Goal: Register for event/course

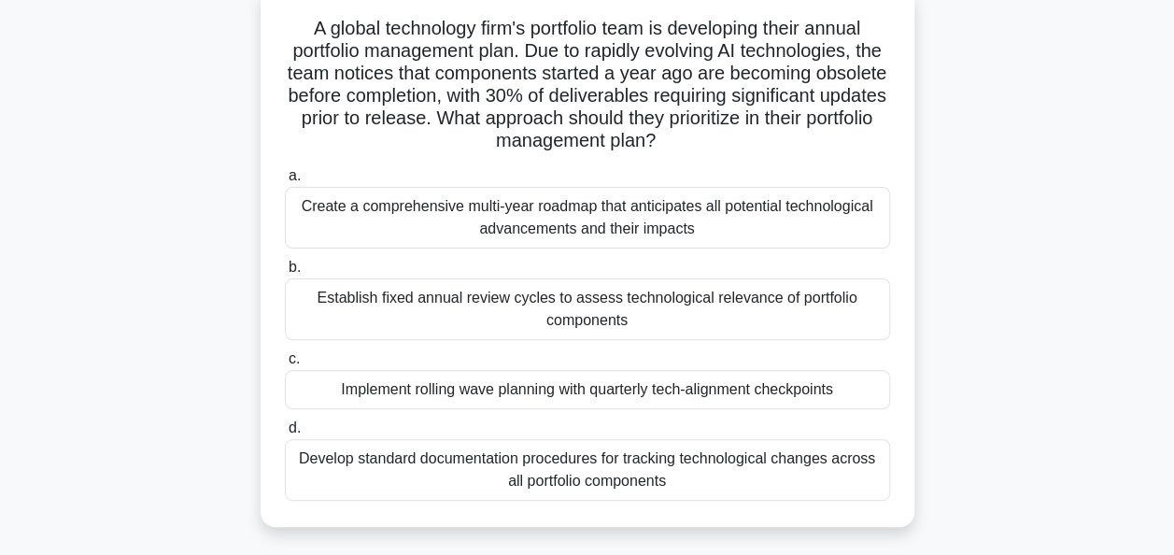
scroll to position [127, 0]
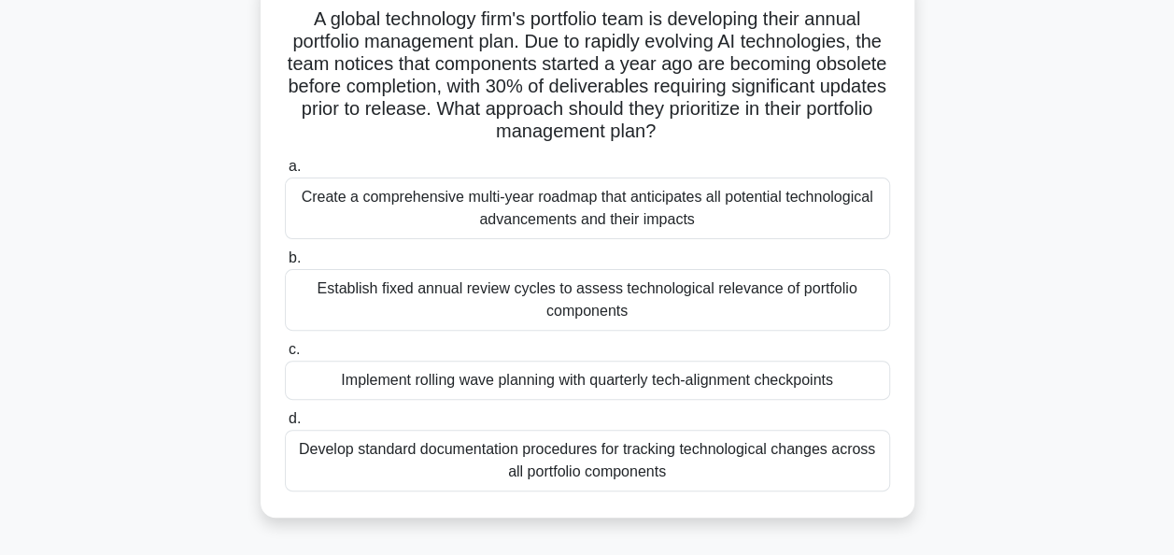
click at [521, 197] on div "Create a comprehensive multi-year roadmap that anticipates all potential techno…" at bounding box center [587, 209] width 605 height 62
click at [285, 173] on input "a. Create a comprehensive multi-year roadmap that anticipates all potential tec…" at bounding box center [285, 167] width 0 height 12
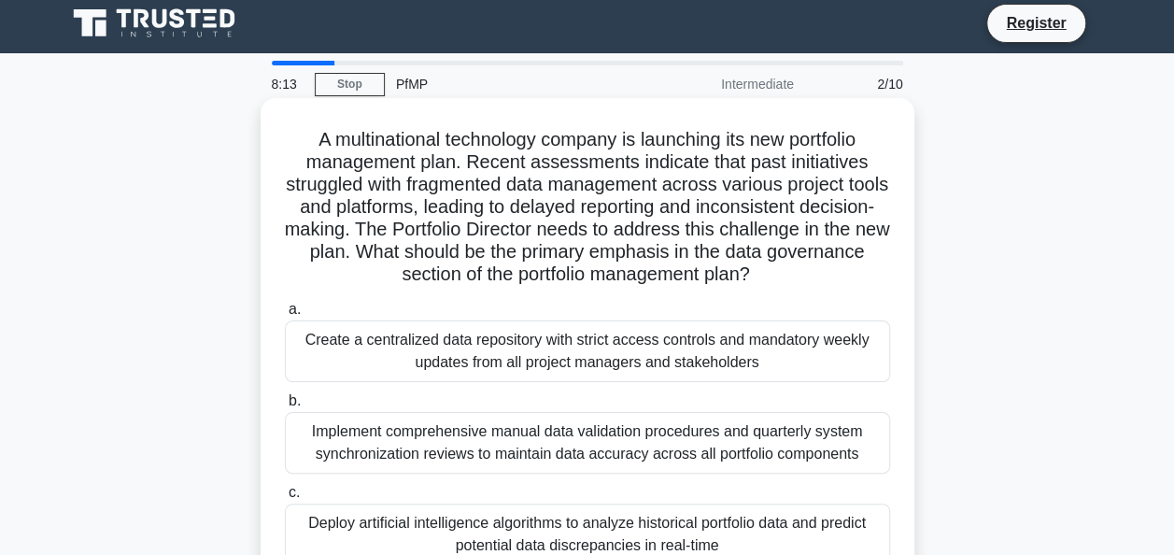
scroll to position [0, 0]
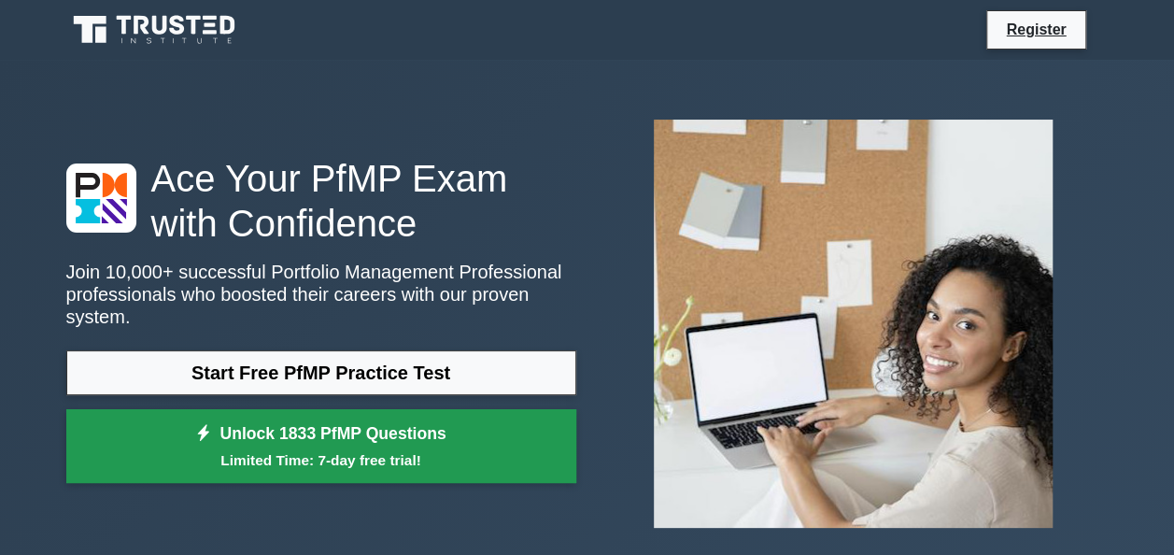
click at [327, 422] on link "Unlock 1833 PfMP Questions Limited Time: 7-day free trial!" at bounding box center [321, 446] width 510 height 75
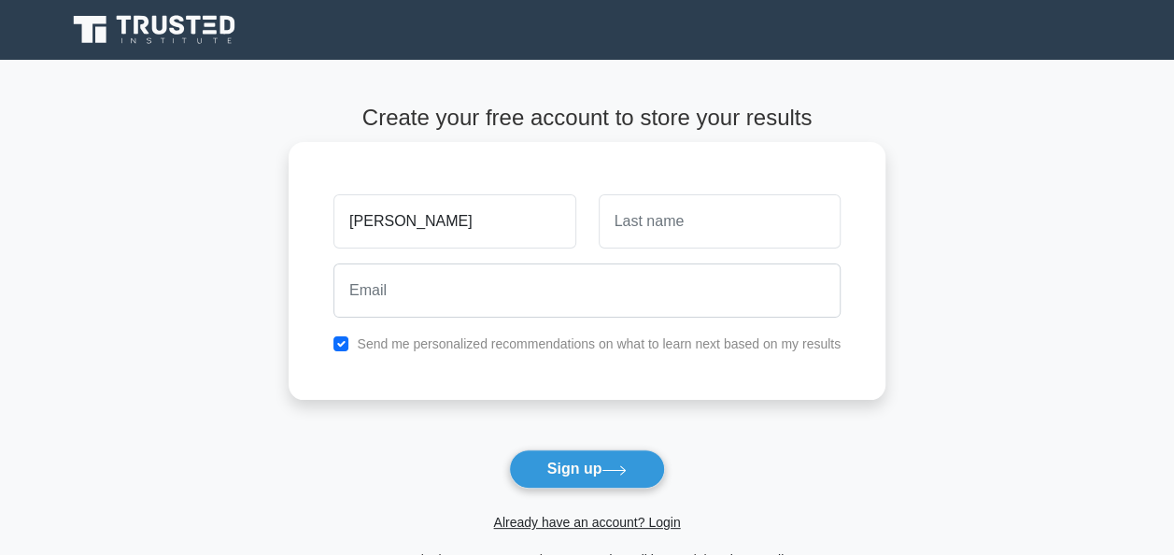
type input "SHEILA"
click at [662, 220] on input "text" at bounding box center [720, 221] width 242 height 54
type input "OWINO"
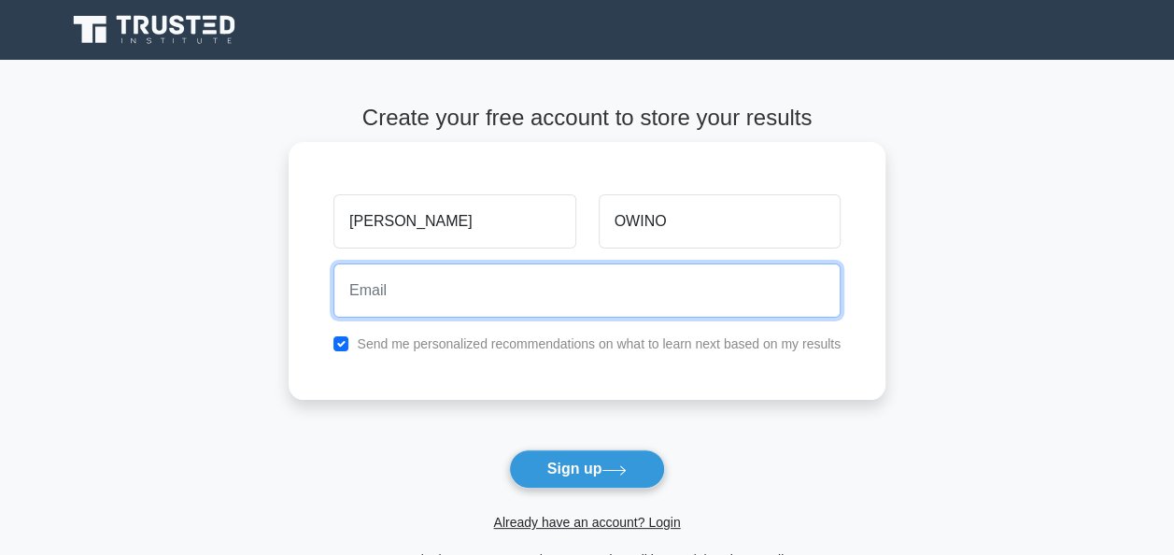
click at [456, 300] on input "email" at bounding box center [587, 290] width 507 height 54
type input "sheeowino@gmail.com"
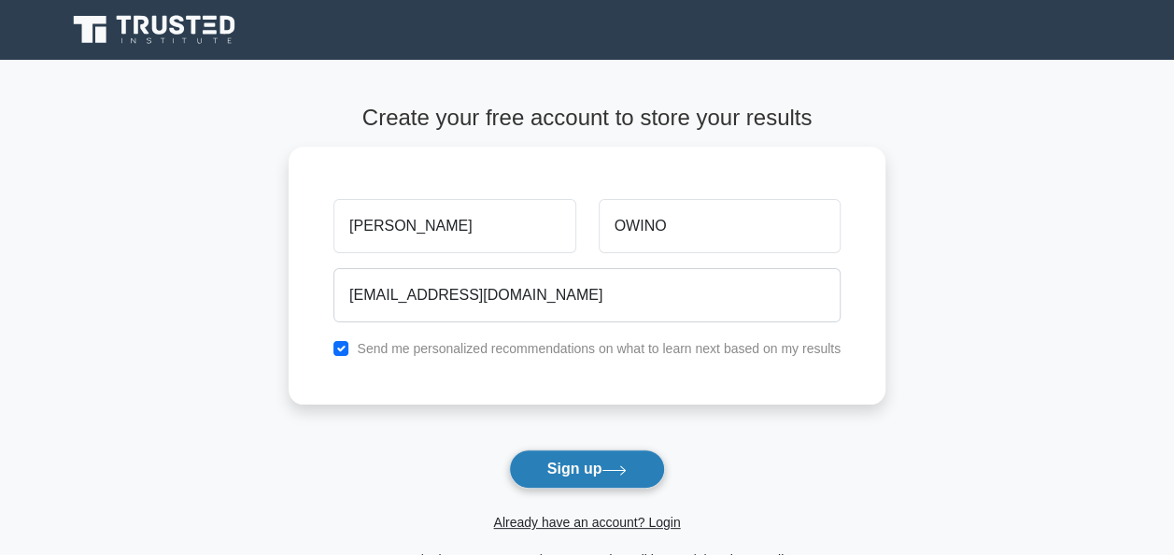
click at [564, 477] on button "Sign up" at bounding box center [587, 468] width 157 height 39
